Goal: Communication & Community: Answer question/provide support

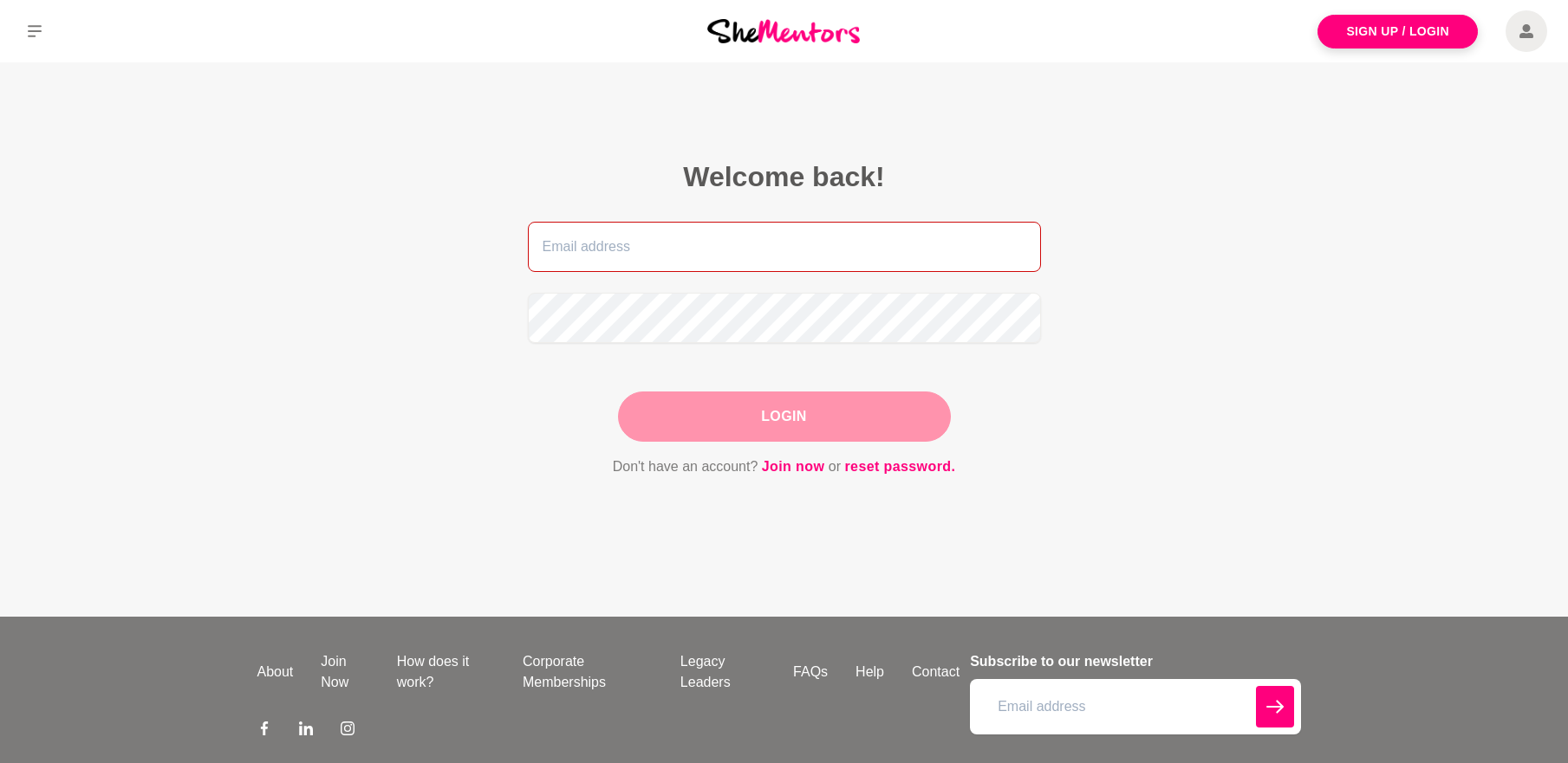
click at [581, 238] on input "email" at bounding box center [784, 246] width 513 height 50
type input "[EMAIL_ADDRESS][DOMAIN_NAME]"
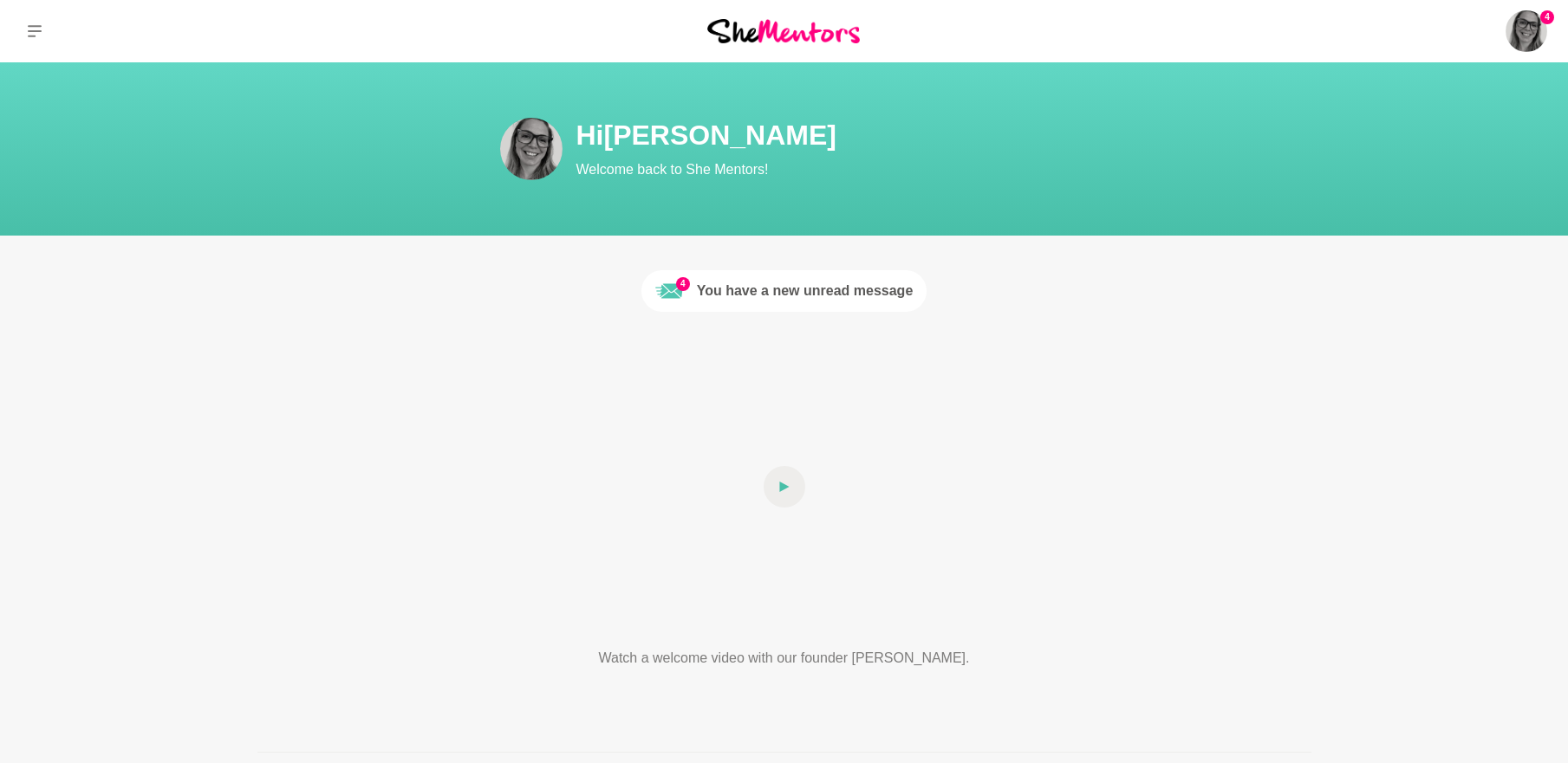
click at [738, 284] on div "You have a new unread message" at bounding box center [806, 290] width 217 height 21
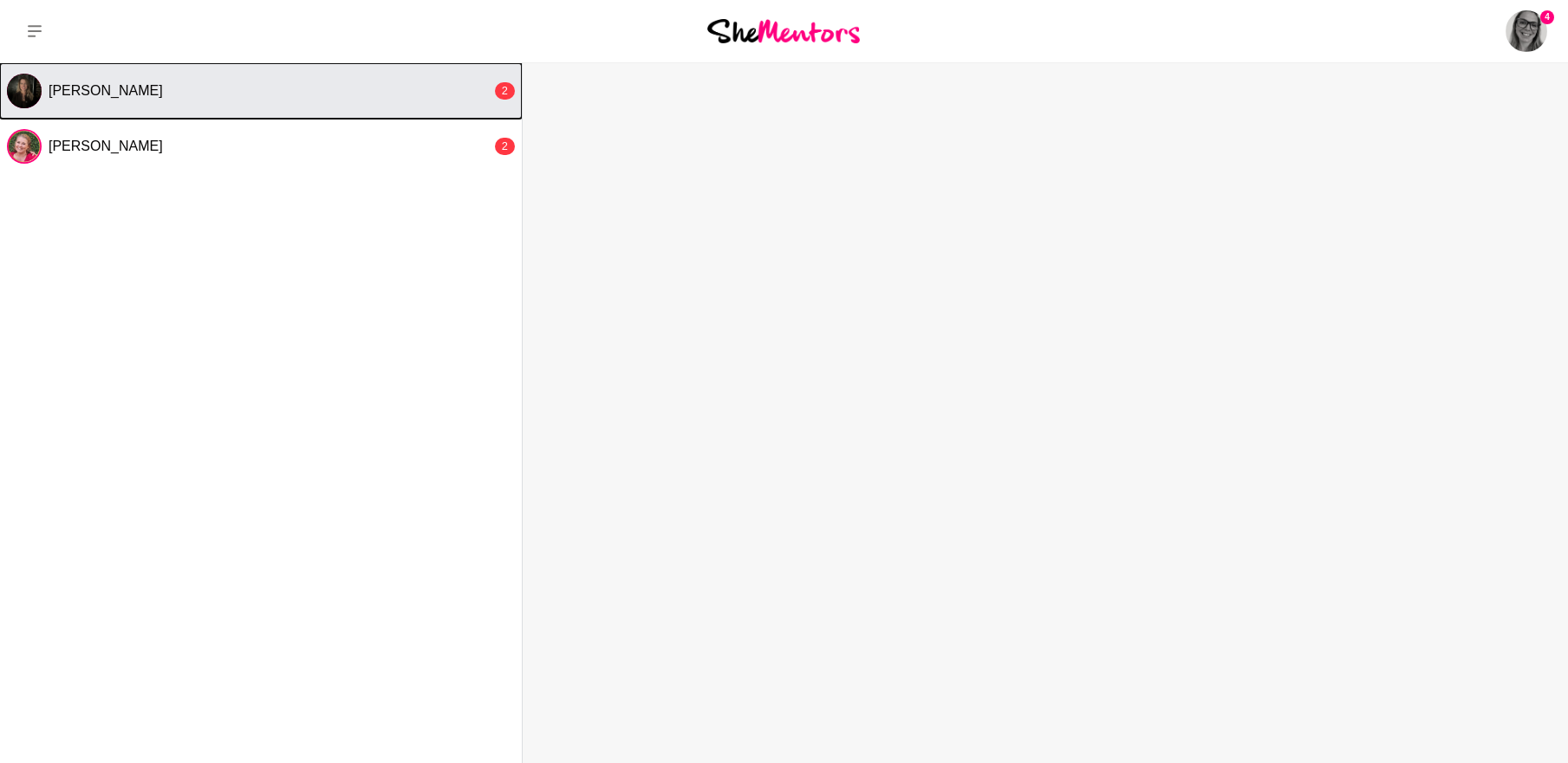
click at [141, 100] on button "[PERSON_NAME] 2" at bounding box center [261, 91] width 522 height 56
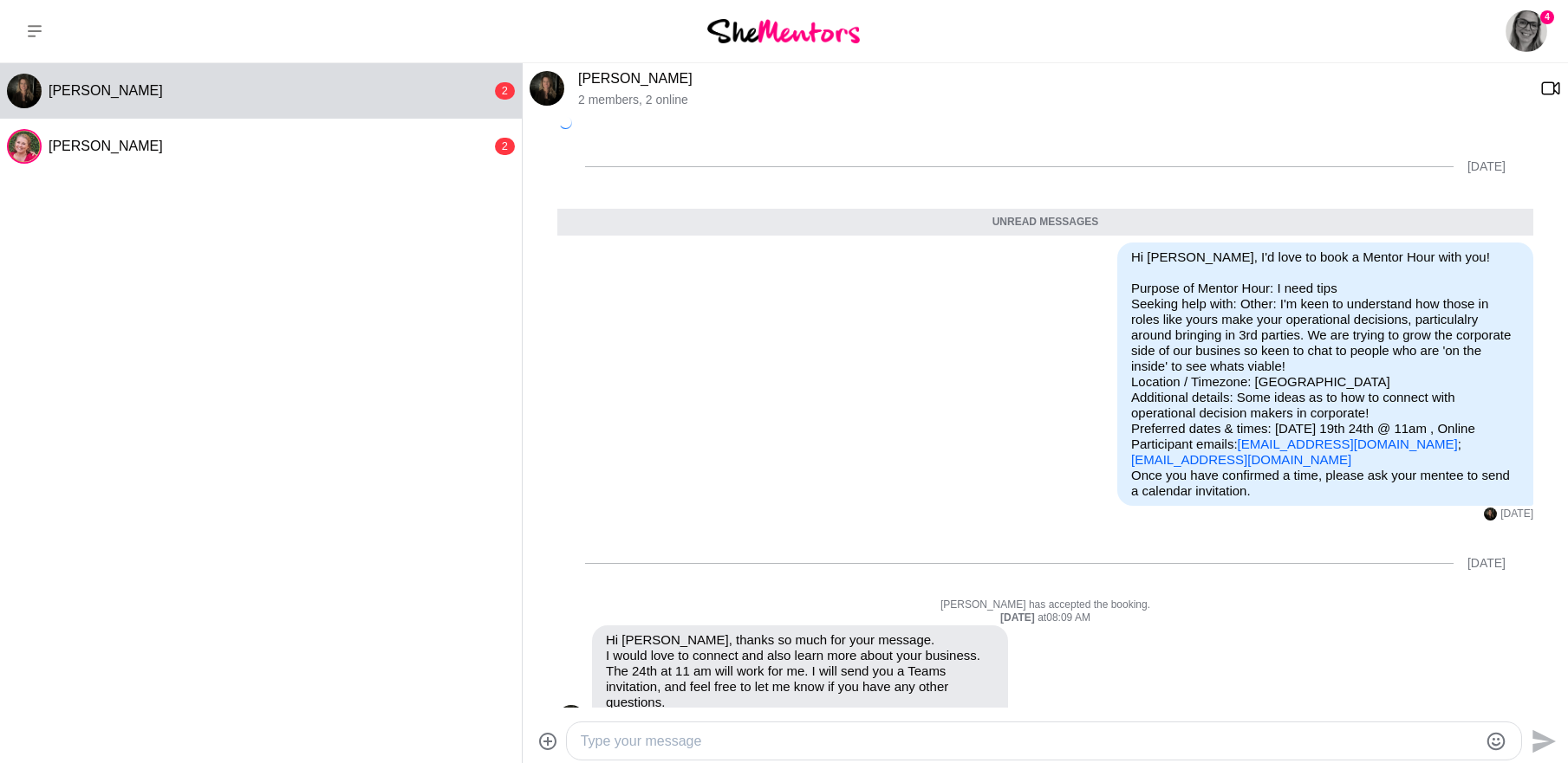
scroll to position [46, 0]
